Goal: Task Accomplishment & Management: Complete application form

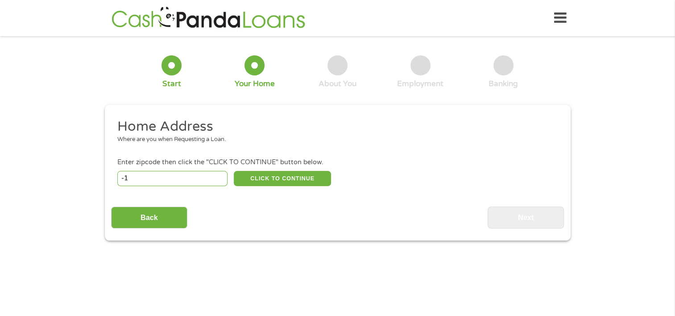
type input "-1"
click at [219, 182] on input "-1" at bounding box center [172, 178] width 110 height 15
type input "46254"
click at [262, 183] on button "CLICK TO CONTINUE" at bounding box center [282, 178] width 97 height 15
click at [262, 177] on button "CLICK TO CONTINUE" at bounding box center [282, 178] width 97 height 15
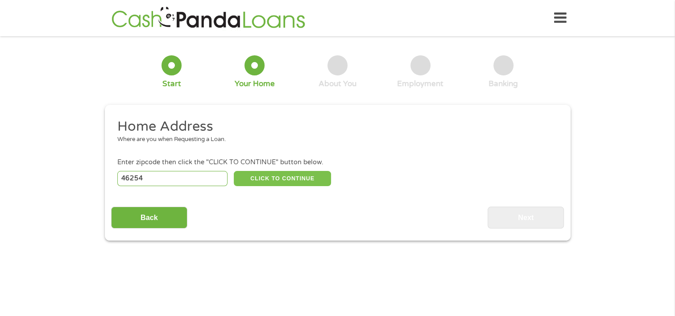
click at [255, 177] on button "CLICK TO CONTINUE" at bounding box center [282, 178] width 97 height 15
click at [152, 172] on input "46254" at bounding box center [172, 178] width 110 height 15
select select "[US_STATE]"
click at [271, 181] on button "CLICK TO CONTINUE" at bounding box center [282, 178] width 97 height 15
click at [220, 179] on input "46253" at bounding box center [172, 178] width 110 height 15
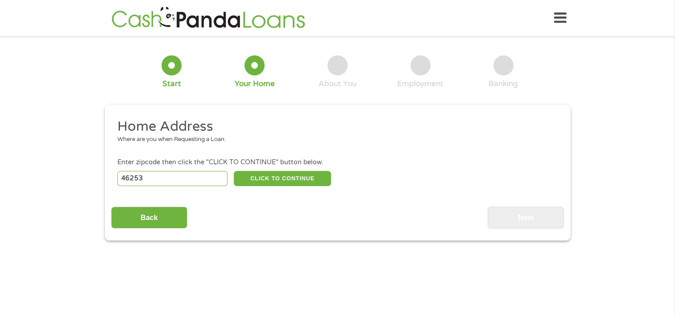
click at [192, 180] on input "46253" at bounding box center [172, 178] width 110 height 15
type input "4"
click at [275, 180] on button "CLICK TO CONTINUE" at bounding box center [282, 178] width 97 height 15
click at [273, 179] on button "CLICK TO CONTINUE" at bounding box center [282, 178] width 97 height 15
click at [196, 177] on input "46254" at bounding box center [172, 178] width 110 height 15
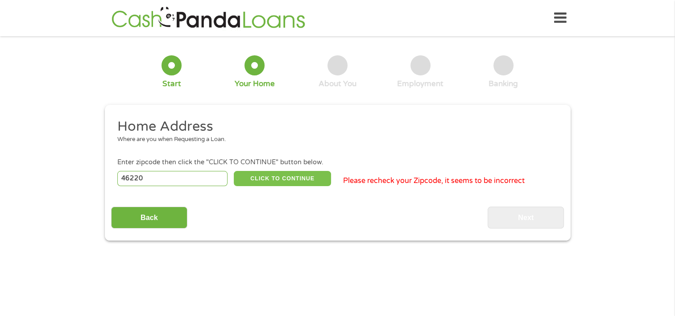
type input "46220"
click at [248, 175] on button "CLICK TO CONTINUE" at bounding box center [282, 178] width 97 height 15
type input "46220"
type input "[GEOGRAPHIC_DATA]"
